Goal: Task Accomplishment & Management: Use online tool/utility

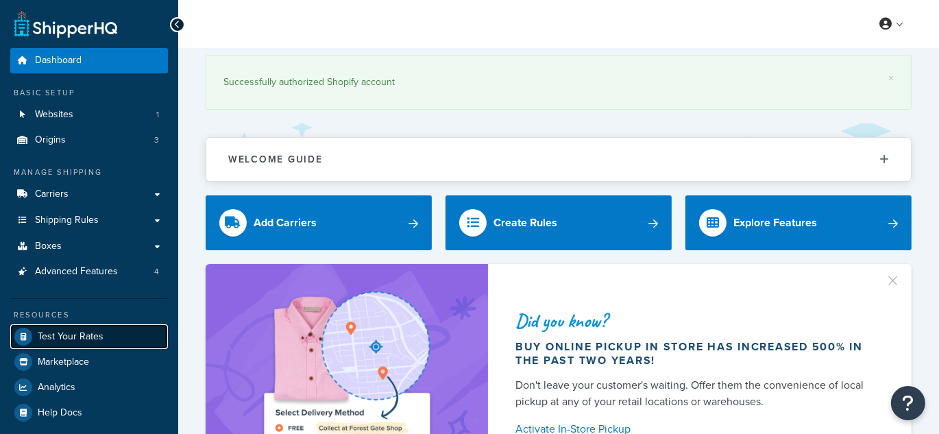
click at [84, 341] on span "Test Your Rates" at bounding box center [71, 337] width 66 height 12
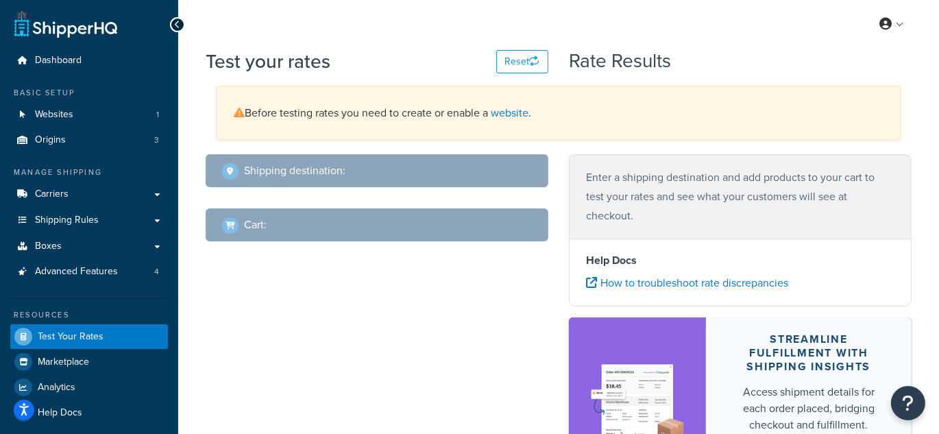
select select "[GEOGRAPHIC_DATA]"
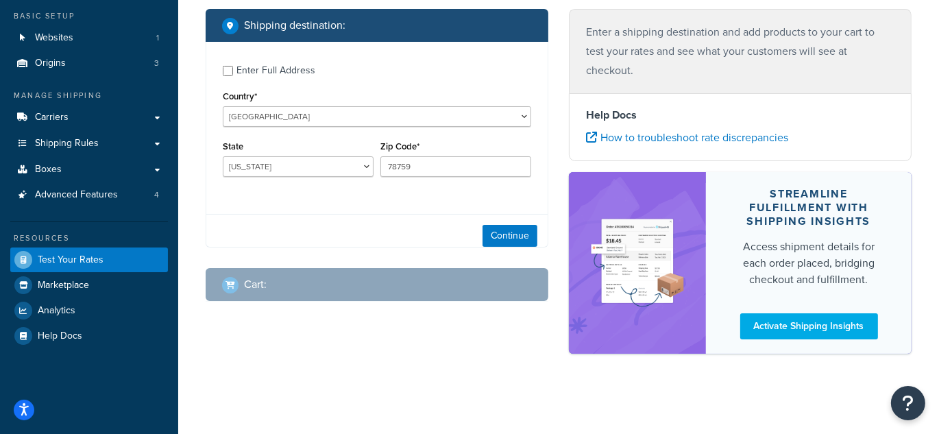
scroll to position [78, 0]
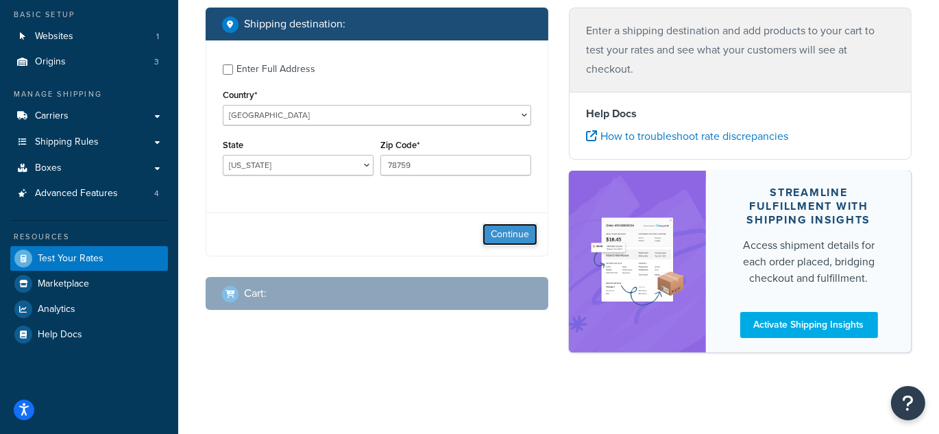
click at [500, 234] on button "Continue" at bounding box center [510, 234] width 55 height 22
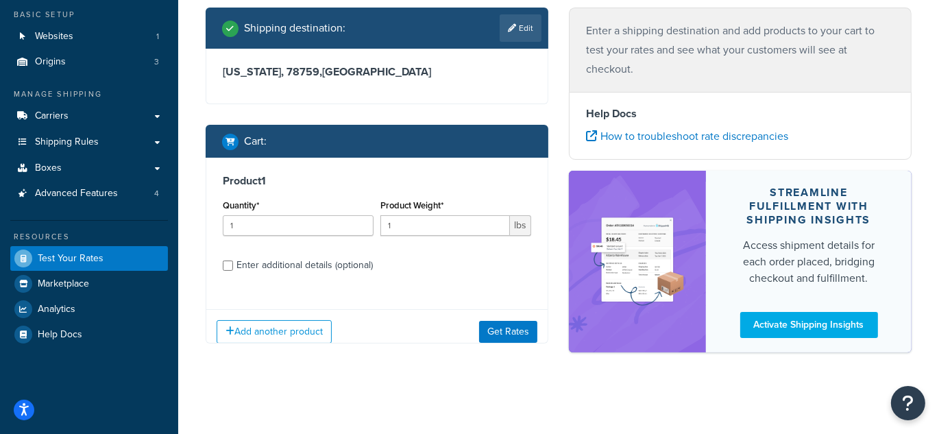
scroll to position [0, 0]
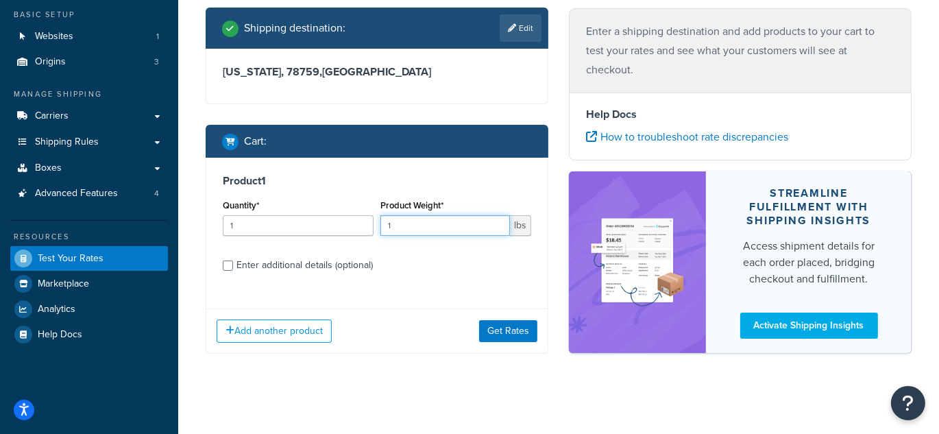
drag, startPoint x: 412, startPoint y: 226, endPoint x: 348, endPoint y: 232, distance: 64.7
click at [349, 232] on div "Quantity* 1 Product Weight* 1 lbs" at bounding box center [376, 221] width 315 height 50
click at [348, 232] on input "1" at bounding box center [298, 225] width 151 height 21
drag, startPoint x: 426, startPoint y: 226, endPoint x: 354, endPoint y: 230, distance: 72.1
click at [354, 230] on div "Quantity* 12 Product Weight* 1 lbs" at bounding box center [376, 221] width 315 height 50
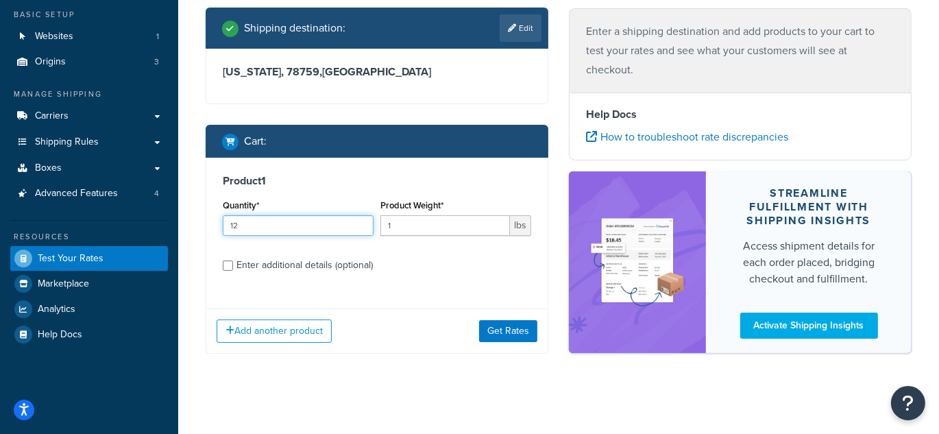
drag, startPoint x: 283, startPoint y: 232, endPoint x: 256, endPoint y: 229, distance: 26.9
click at [256, 229] on input "12" at bounding box center [298, 225] width 151 height 21
type input "1"
click at [408, 221] on input "1" at bounding box center [445, 225] width 130 height 21
drag, startPoint x: 404, startPoint y: 222, endPoint x: 373, endPoint y: 233, distance: 33.4
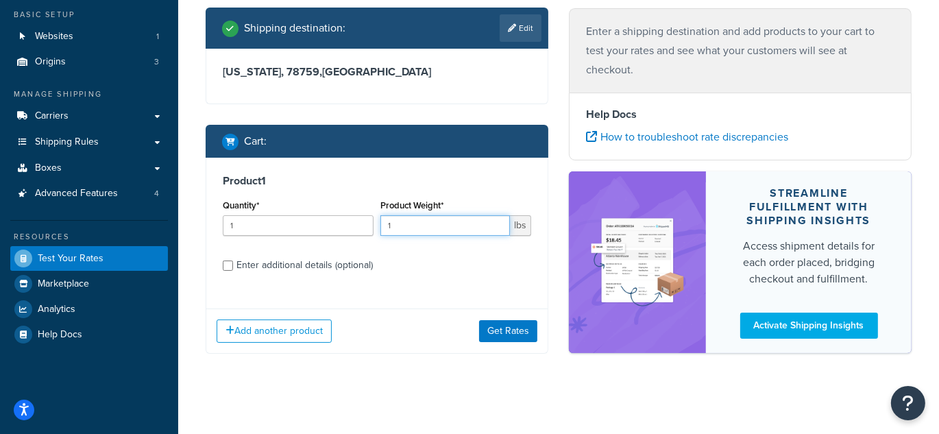
click at [373, 233] on div "Quantity* 1 Product Weight* 1 lbs" at bounding box center [376, 221] width 315 height 50
type input "23"
click at [303, 261] on div "Enter additional details (optional)" at bounding box center [305, 265] width 136 height 19
click at [233, 261] on input "Enter additional details (optional)" at bounding box center [228, 266] width 10 height 10
checkbox input "true"
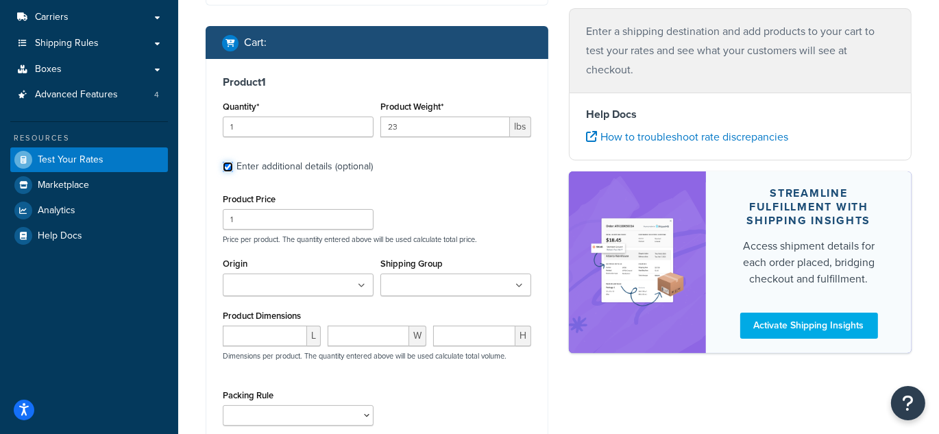
scroll to position [203, 0]
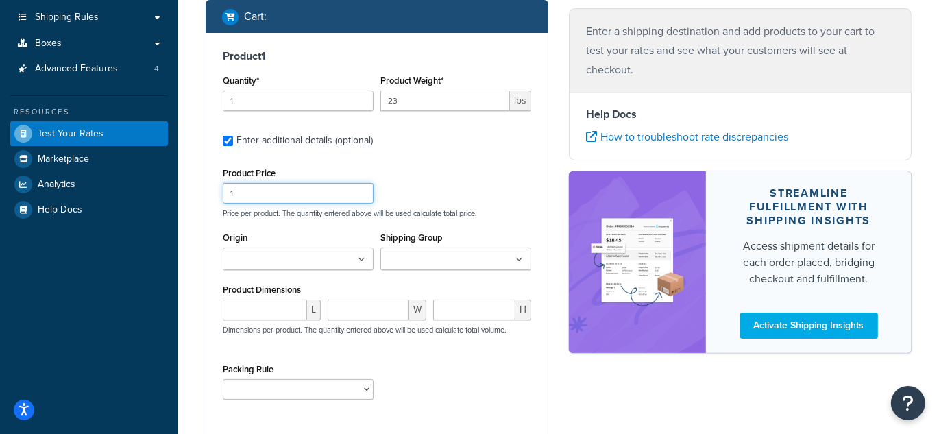
drag, startPoint x: 275, startPoint y: 200, endPoint x: 168, endPoint y: 206, distance: 107.1
click at [168, 206] on div "Dashboard Basic Setup Websites 1 Origins 3 Manage Shipping Carriers Carriers Al…" at bounding box center [469, 184] width 939 height 774
click at [276, 313] on input "number" at bounding box center [265, 310] width 84 height 21
paste input "18.60"
type input "18.60"
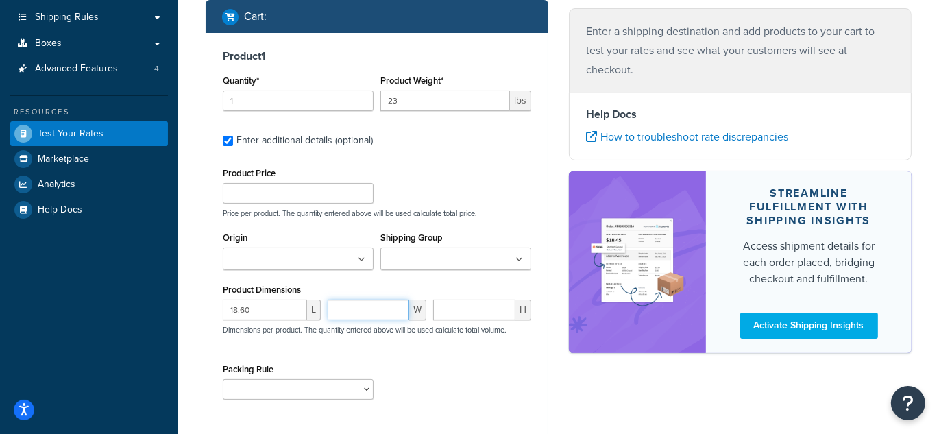
click at [353, 308] on input "number" at bounding box center [368, 310] width 81 height 21
paste input "14.30"
type input "14.30"
click at [466, 308] on input "number" at bounding box center [474, 310] width 82 height 21
paste input "10.50"
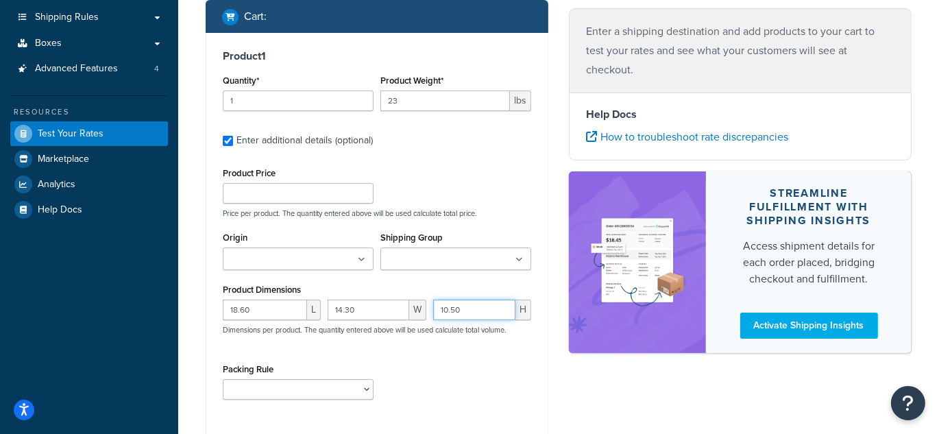
type input "10.50"
click at [329, 396] on select "test" at bounding box center [298, 389] width 151 height 21
select select "65687"
click at [223, 380] on select "test" at bounding box center [298, 389] width 151 height 21
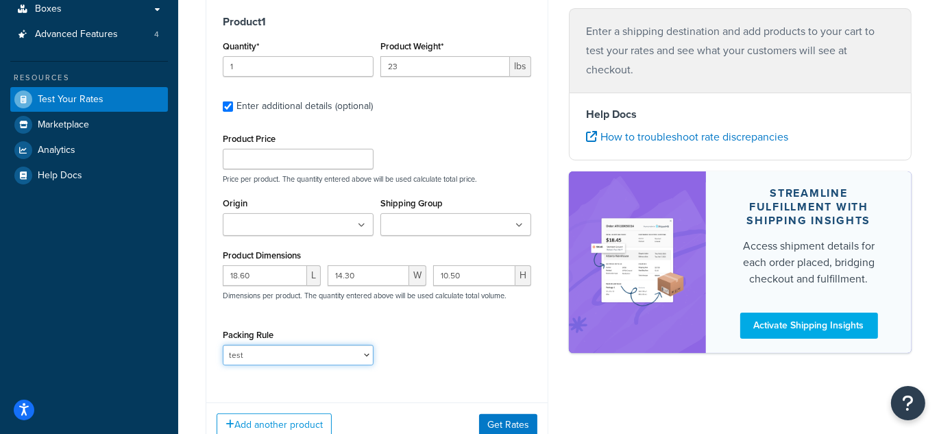
scroll to position [265, 0]
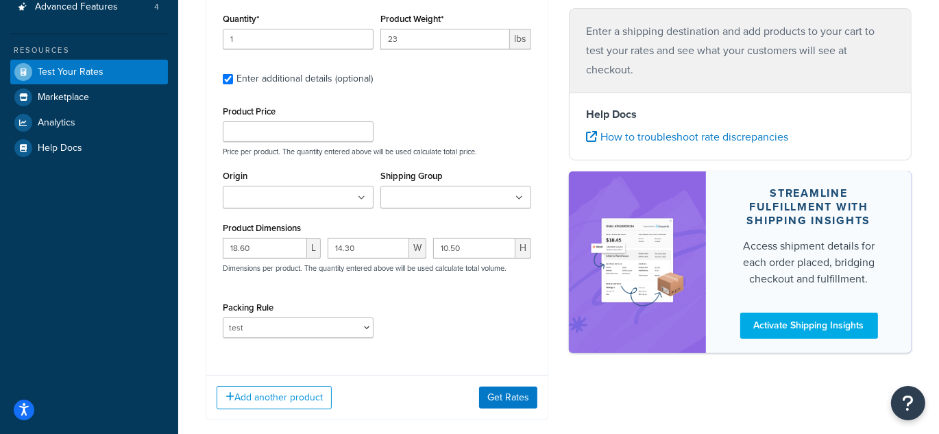
click at [294, 199] on input "Origin" at bounding box center [287, 198] width 121 height 15
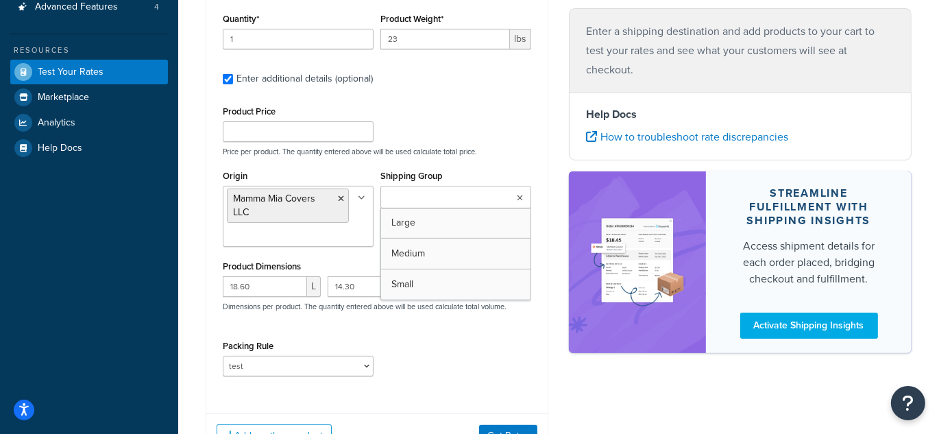
click at [404, 204] on input "Shipping Group" at bounding box center [445, 198] width 121 height 15
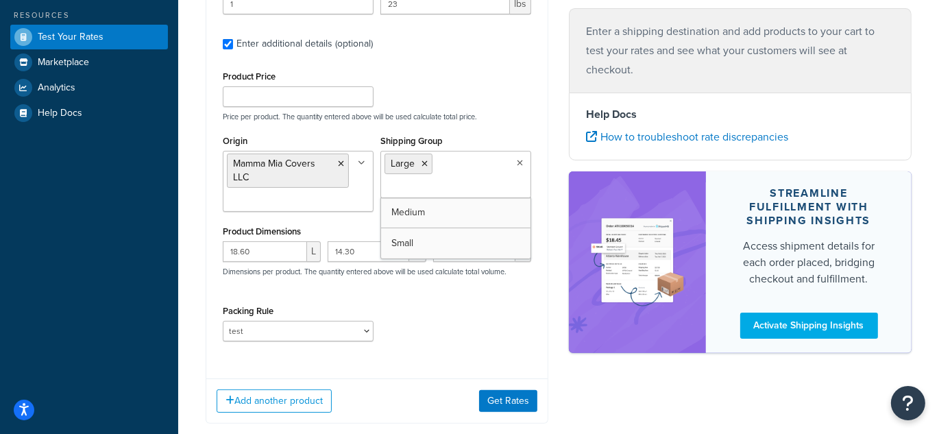
scroll to position [327, 0]
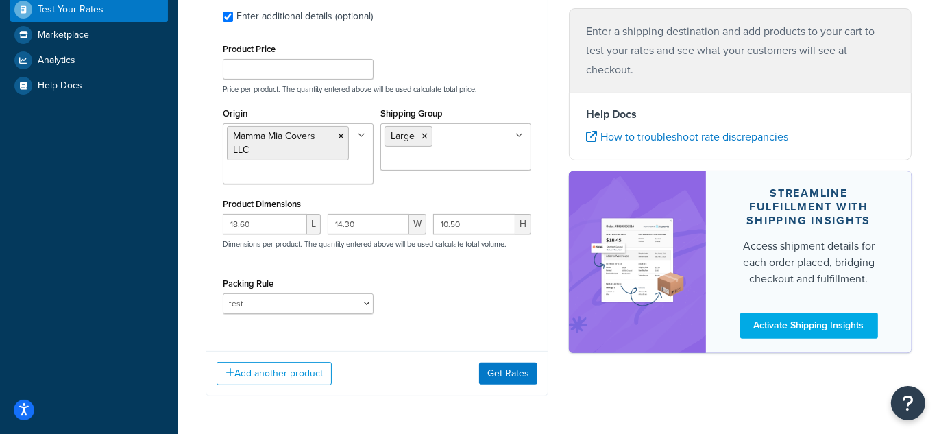
click at [492, 303] on div "Packing Rule test" at bounding box center [376, 299] width 315 height 50
click at [510, 374] on button "Get Rates" at bounding box center [508, 374] width 58 height 22
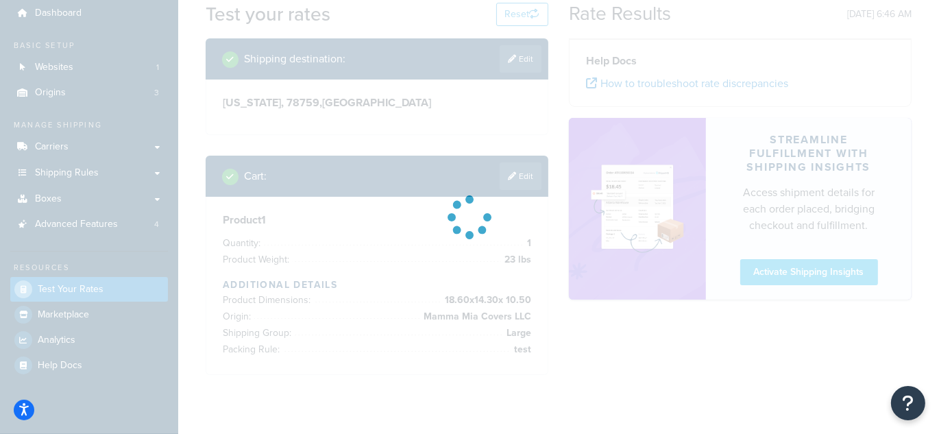
scroll to position [0, 0]
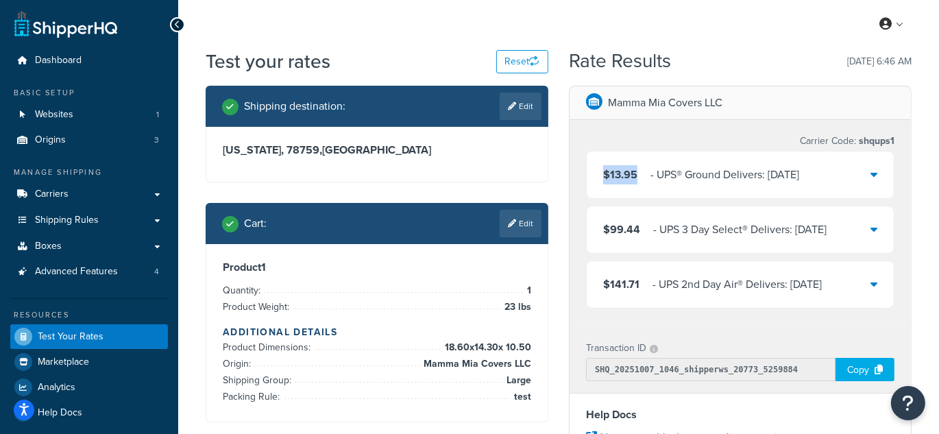
drag, startPoint x: 639, startPoint y: 177, endPoint x: 598, endPoint y: 182, distance: 41.5
click at [598, 182] on div "$13.95 ‌‌‍‍ - UPS® Ground Delivers: [DATE]" at bounding box center [740, 175] width 307 height 47
copy span "$13.95"
